Goal: Check status: Check status

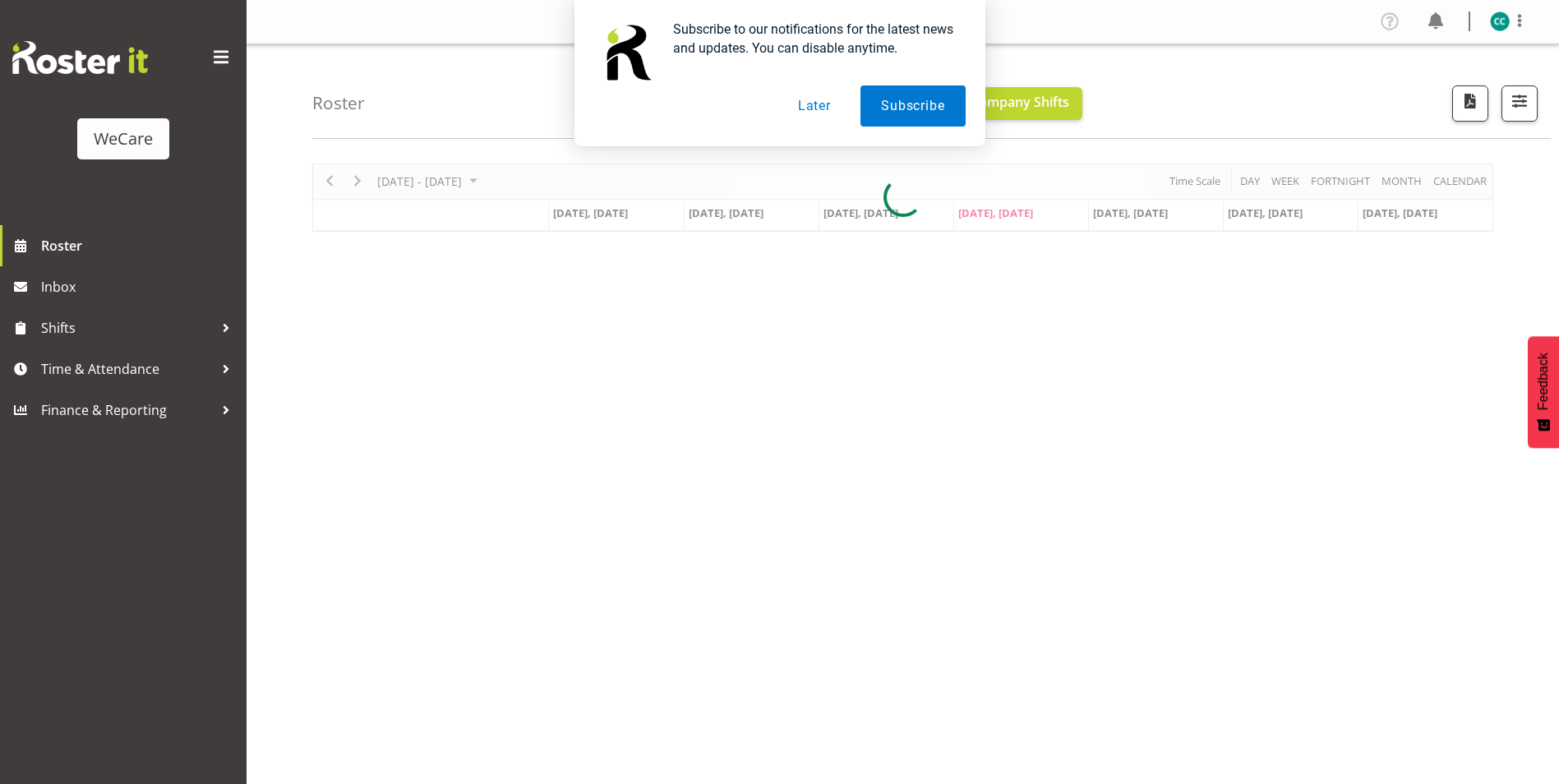
click at [794, 113] on button "Later" at bounding box center [814, 106] width 74 height 41
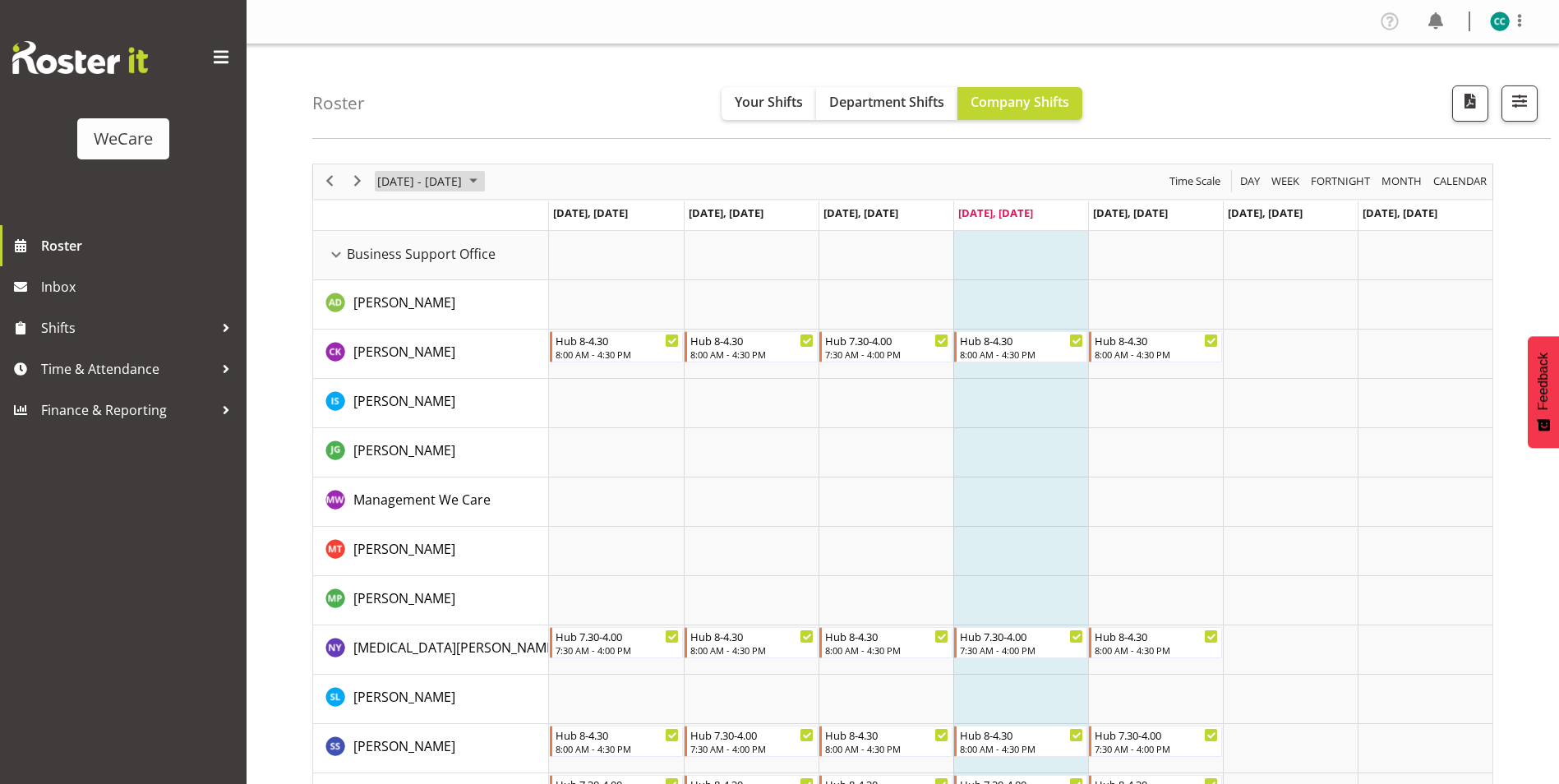
click at [464, 180] on span "[DATE] - [DATE]" at bounding box center [419, 181] width 88 height 21
click at [464, 186] on span "[DATE] - [DATE]" at bounding box center [419, 181] width 88 height 21
click at [788, 95] on span "Your Shifts" at bounding box center [769, 102] width 68 height 18
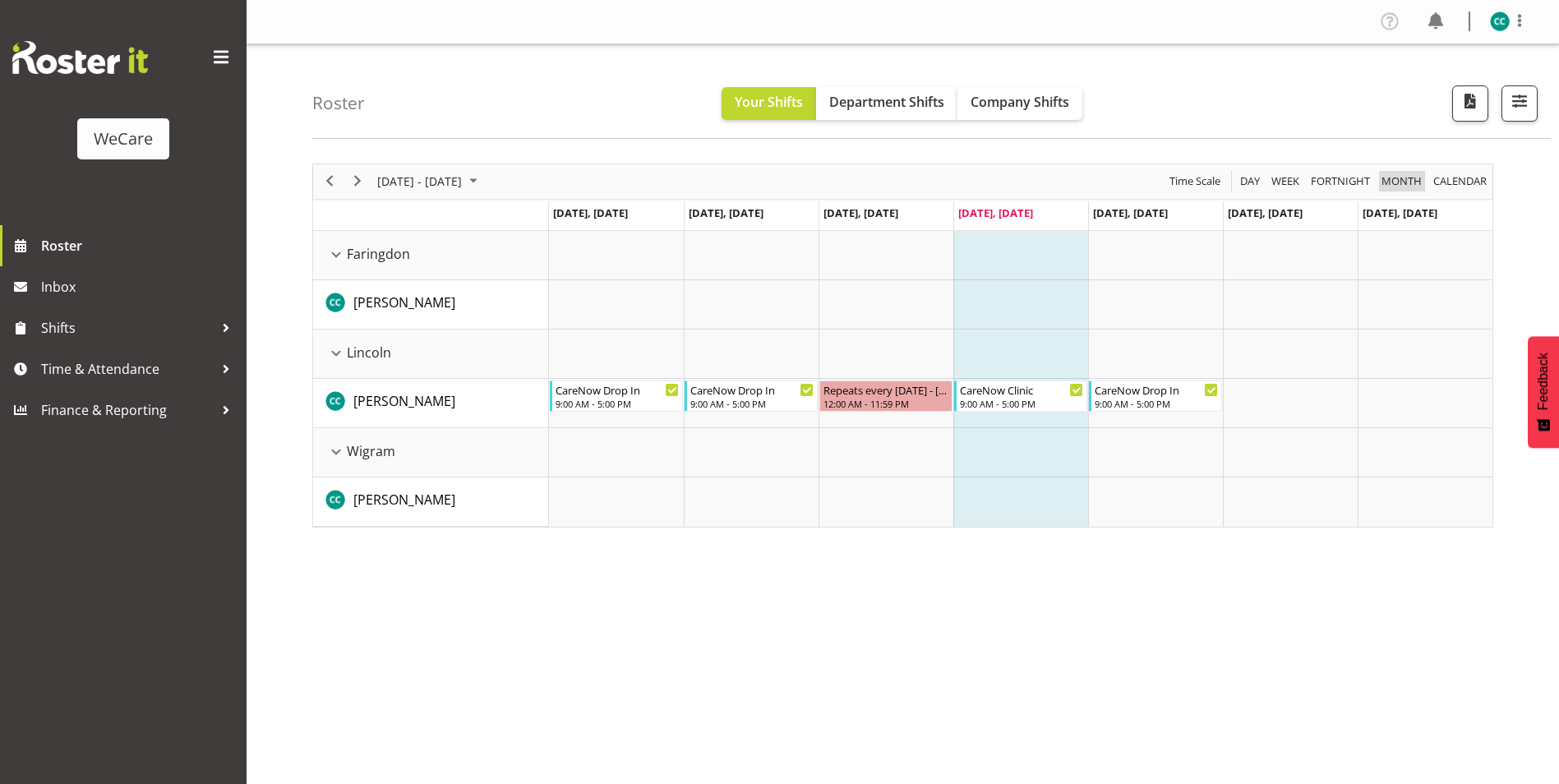
click at [1407, 175] on span "Month" at bounding box center [1402, 181] width 44 height 21
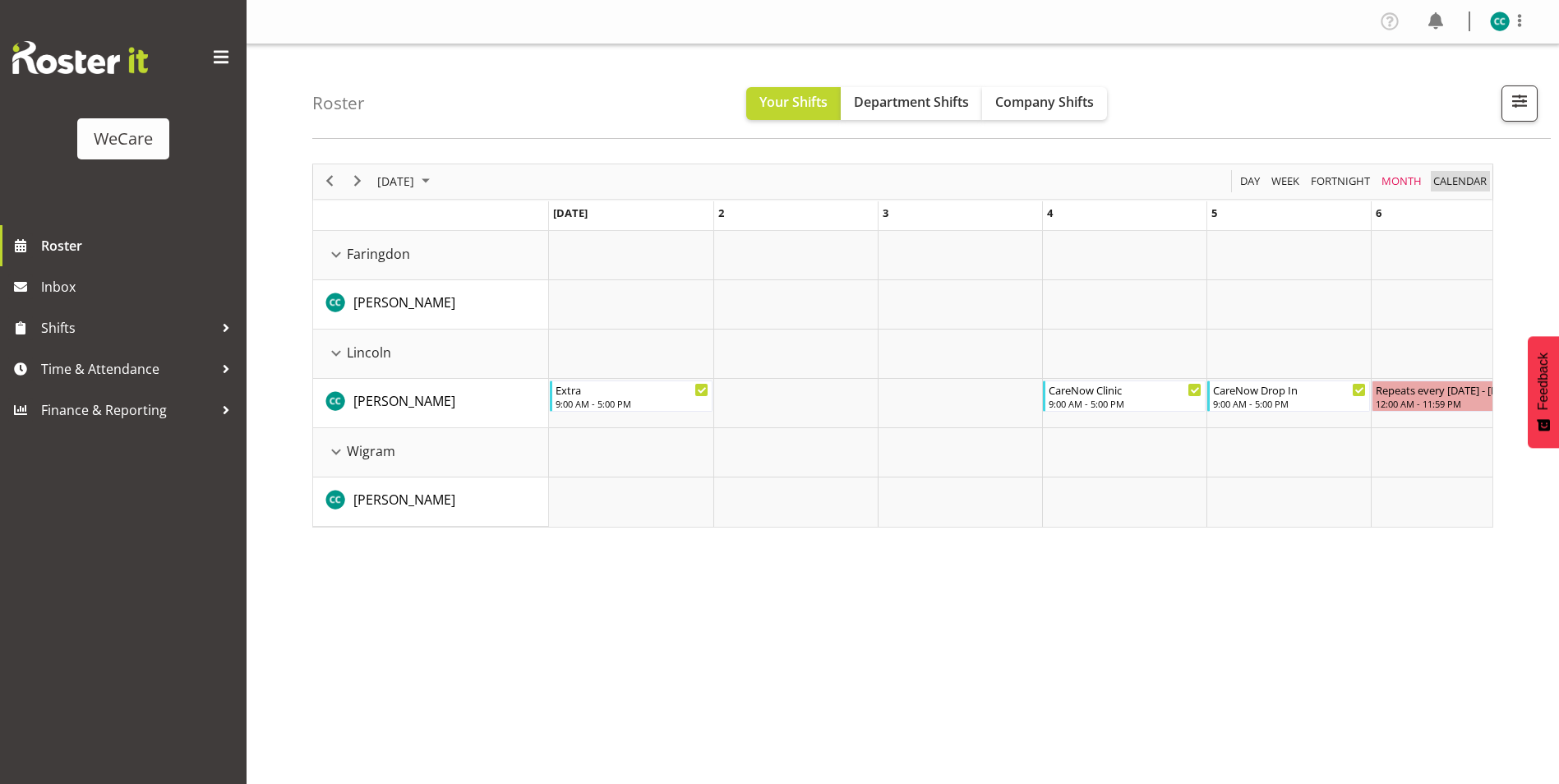
click at [1458, 182] on span "calendar" at bounding box center [1460, 181] width 57 height 21
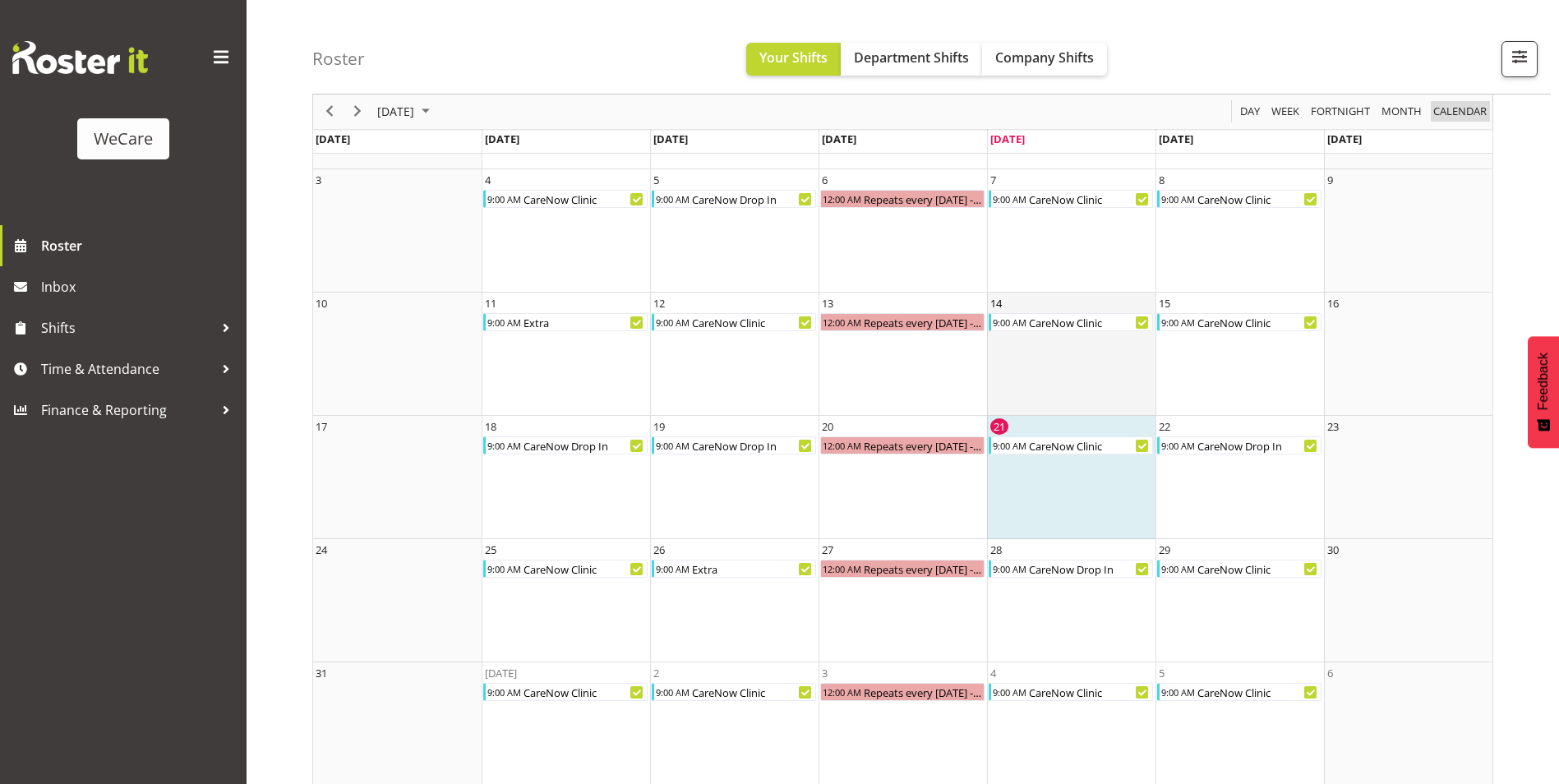
scroll to position [194, 0]
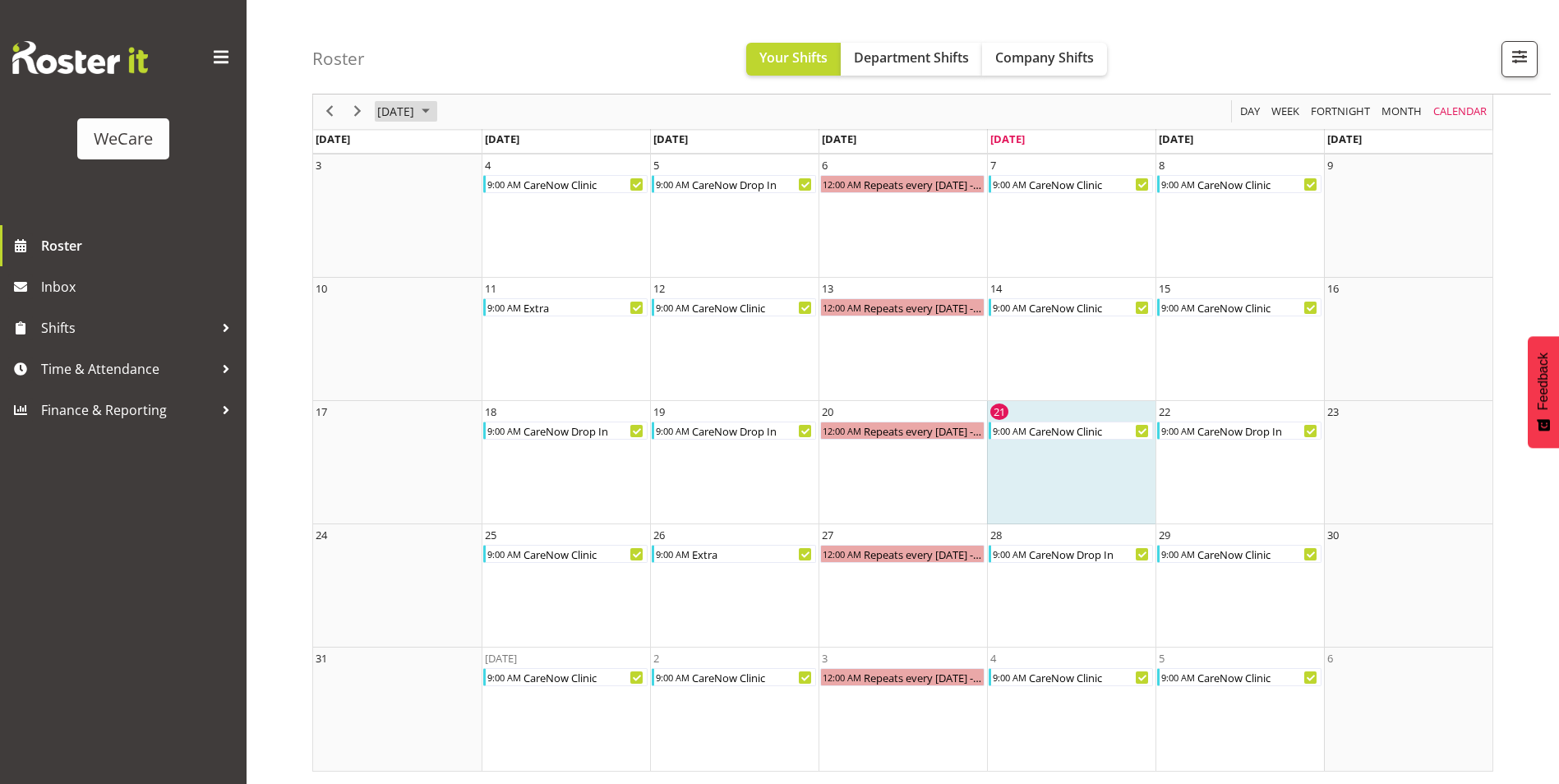
click at [416, 108] on span "[DATE]" at bounding box center [395, 112] width 40 height 21
click at [403, 286] on span "Sep" at bounding box center [403, 296] width 37 height 37
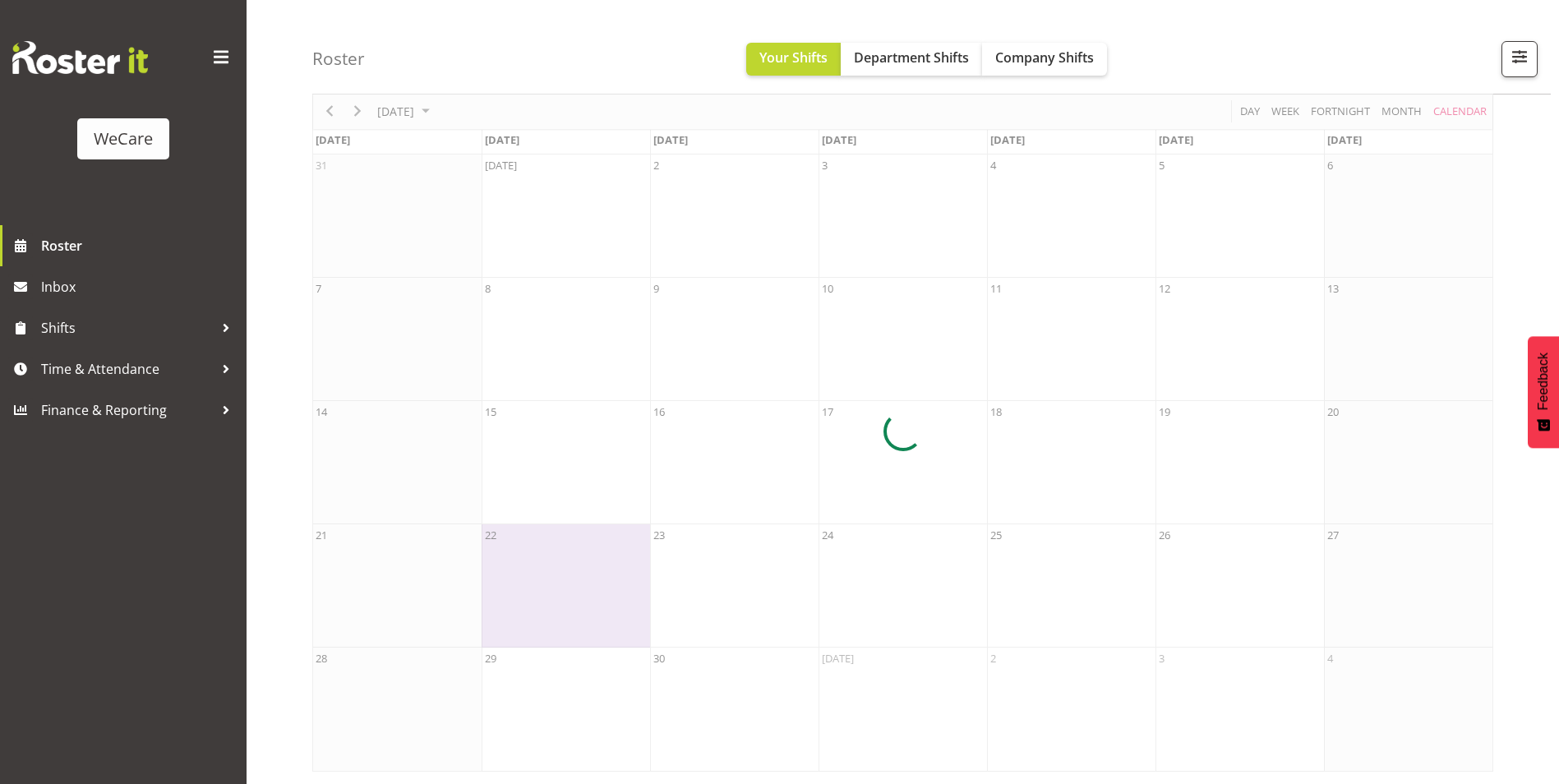
scroll to position [71, 0]
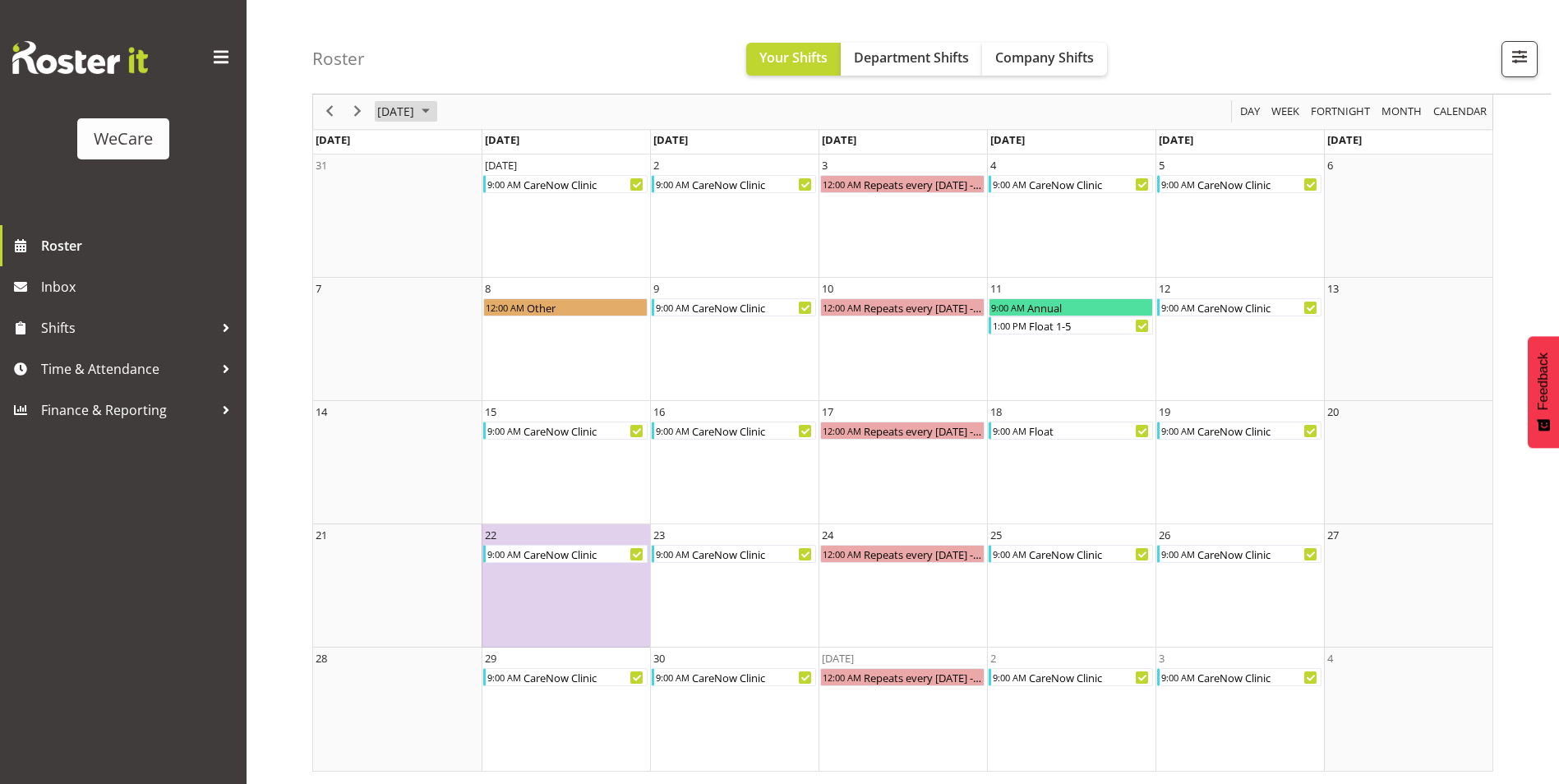
click at [435, 106] on span "September 2025" at bounding box center [426, 112] width 20 height 21
click at [439, 293] on span "Oct" at bounding box center [450, 296] width 37 height 37
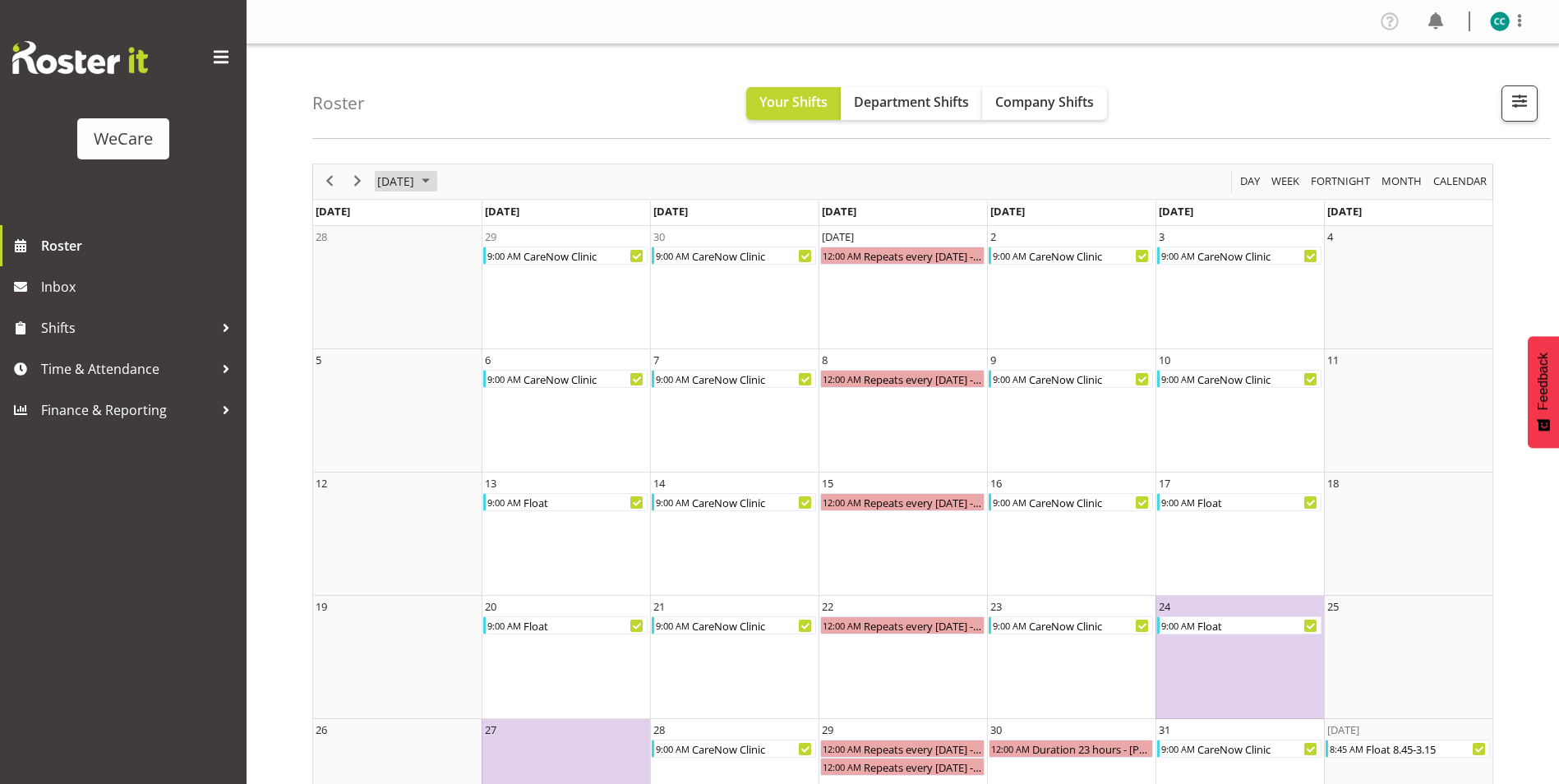
click at [416, 172] on span "[DATE]" at bounding box center [395, 181] width 40 height 21
click at [416, 174] on span "[DATE]" at bounding box center [395, 181] width 40 height 21
drag, startPoint x: 500, startPoint y: 237, endPoint x: 520, endPoint y: 308, distance: 73.8
click at [518, 298] on div "[DATE] [DATE] Day Week Fortnight Month calendar Month Agenda Time Scale [DATE] …" at bounding box center [903, 503] width 1181 height 680
click at [432, 193] on div "[DATE]" at bounding box center [405, 182] width 68 height 35
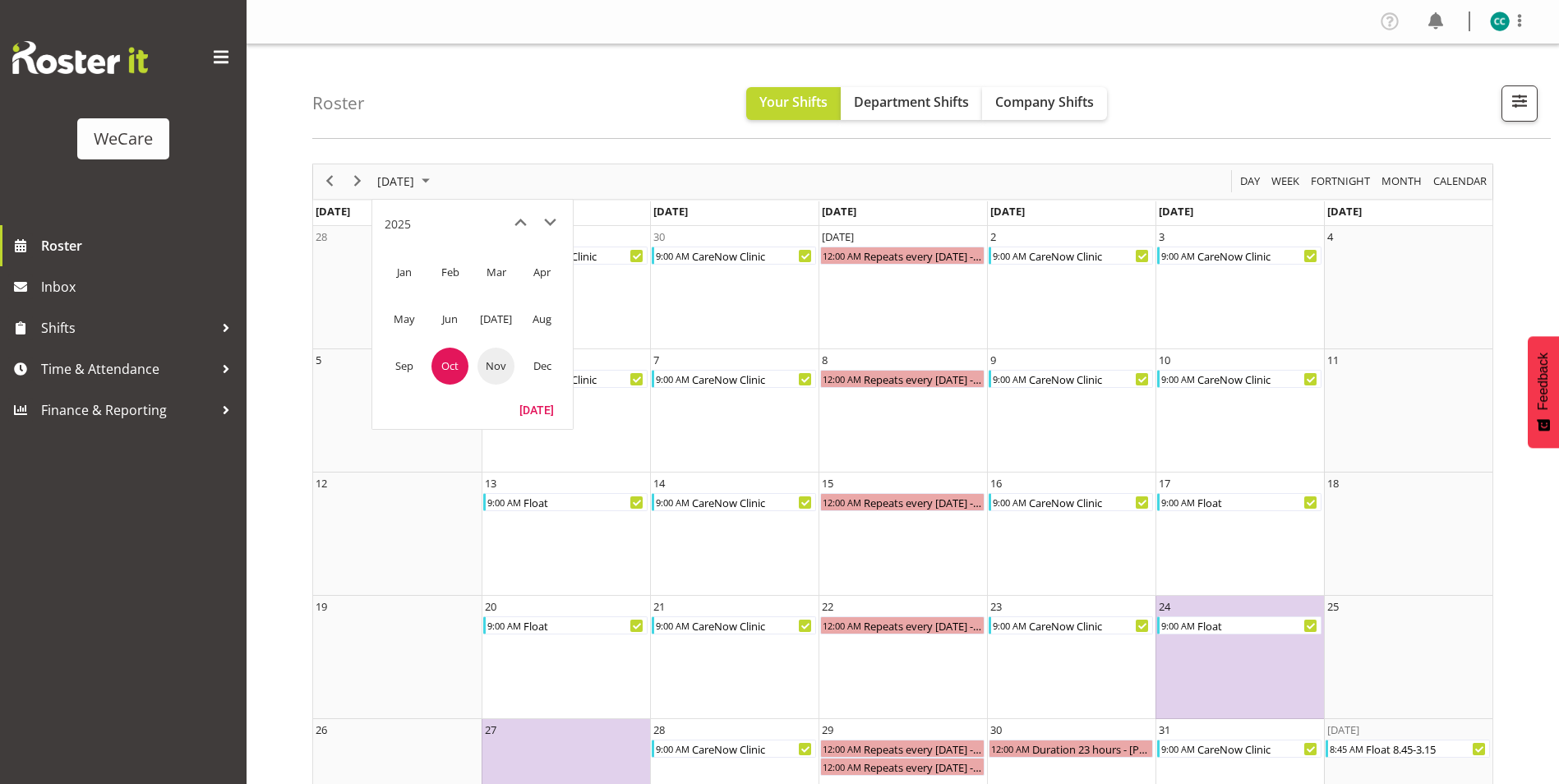
click at [492, 350] on span "Nov" at bounding box center [496, 366] width 37 height 37
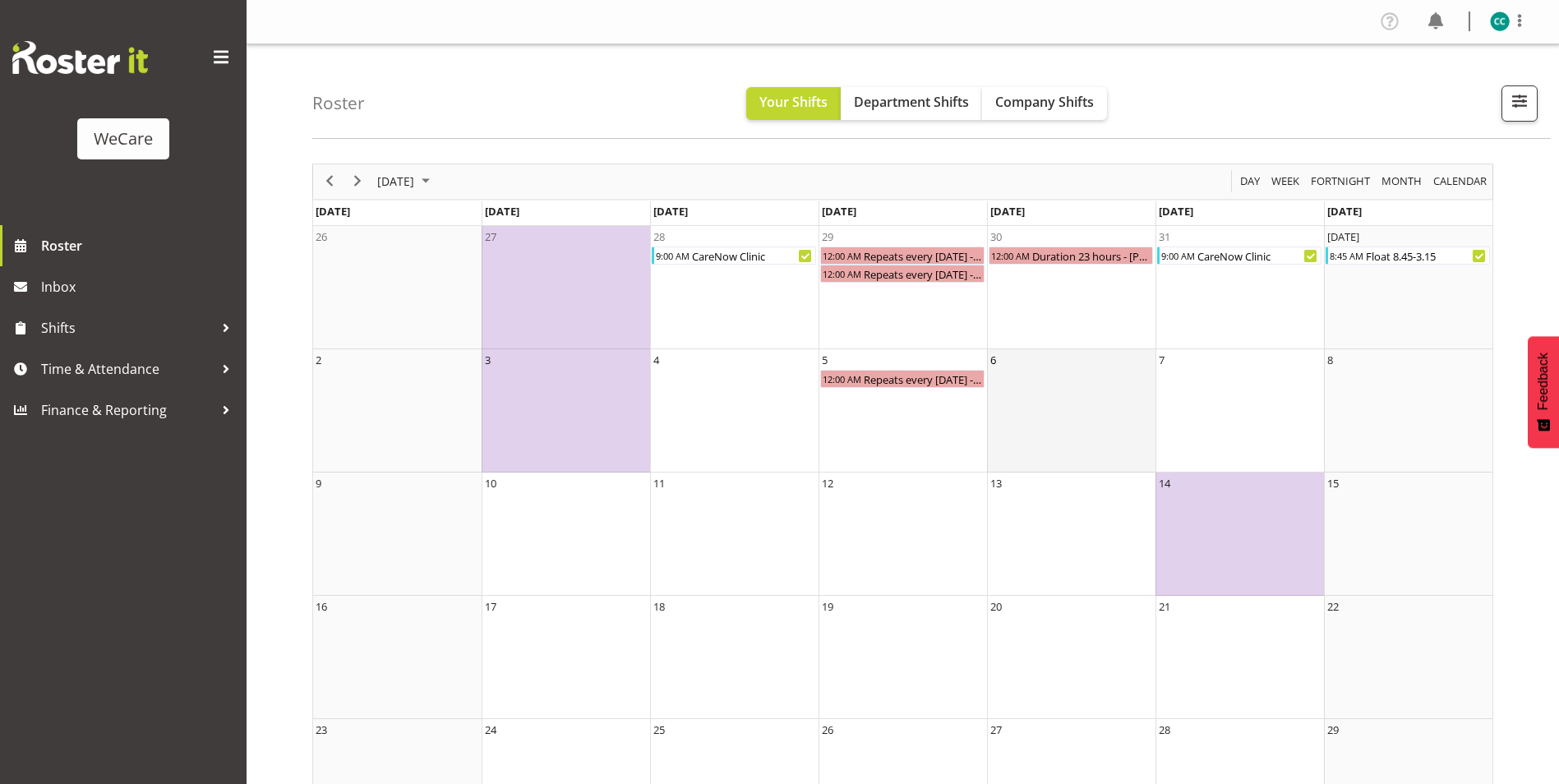
click at [1114, 424] on td "6" at bounding box center [1071, 411] width 169 height 123
click at [416, 171] on span "[DATE]" at bounding box center [395, 181] width 40 height 21
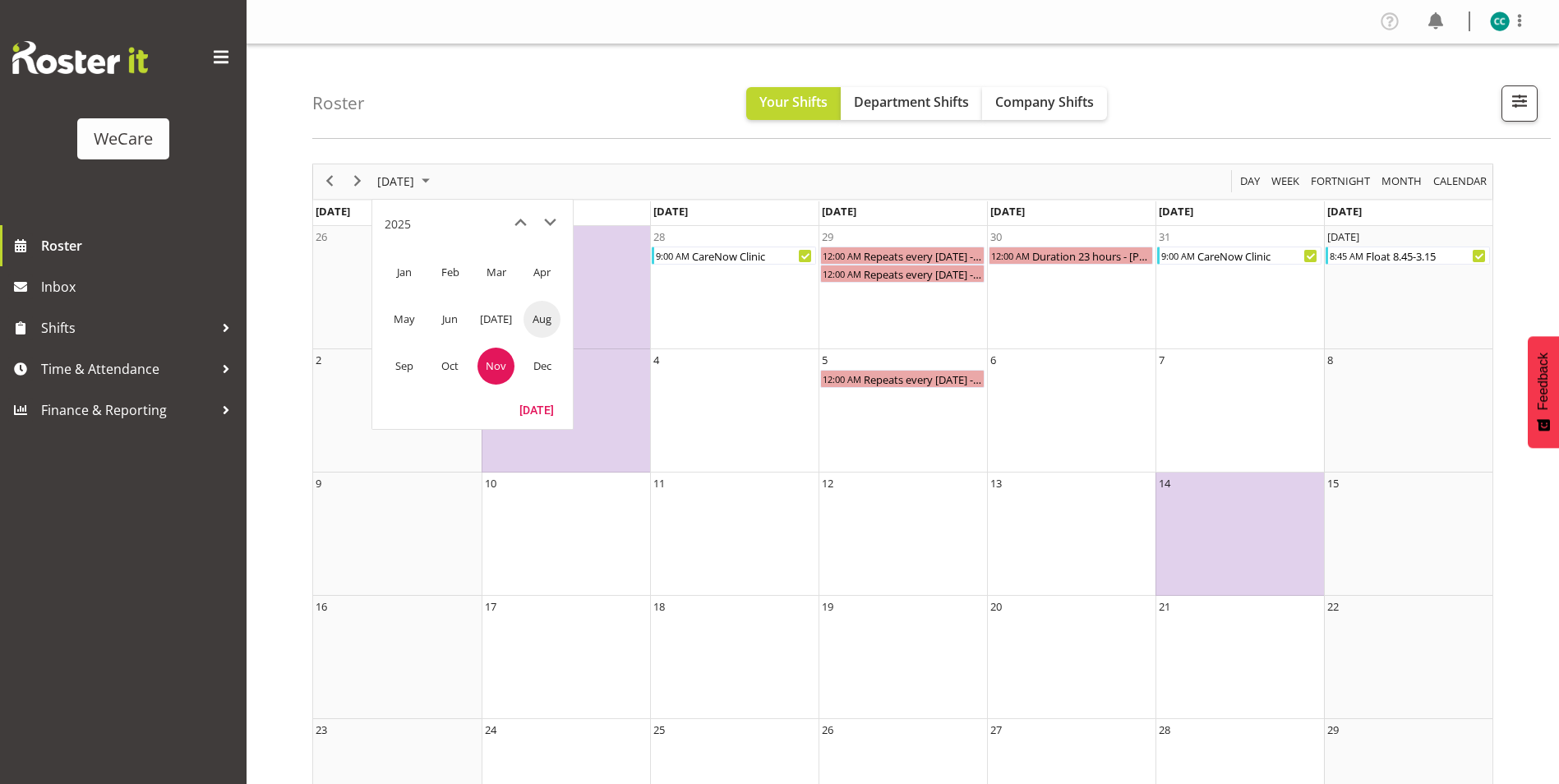
click at [522, 323] on td "Aug" at bounding box center [541, 319] width 46 height 47
